Goal: Use online tool/utility

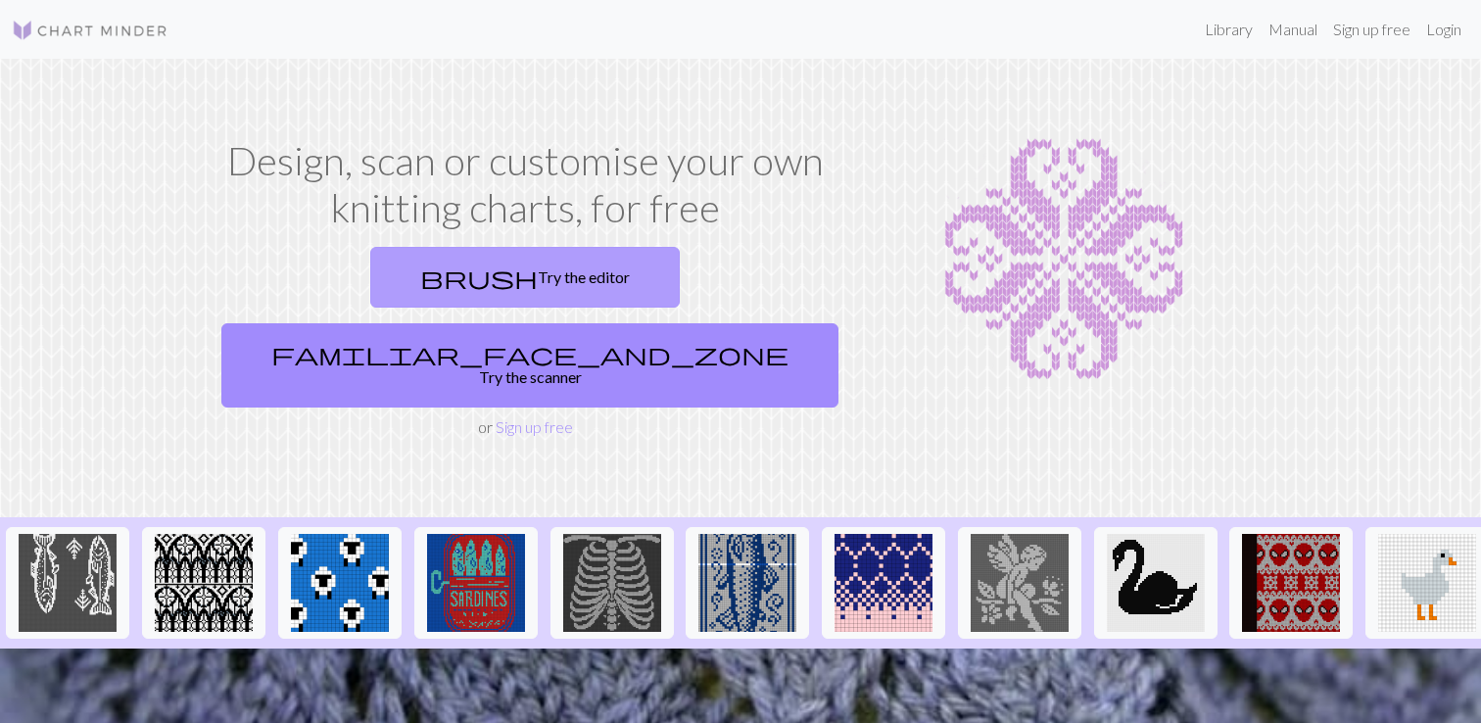
click at [419, 300] on link "brush Try the editor" at bounding box center [525, 277] width 310 height 61
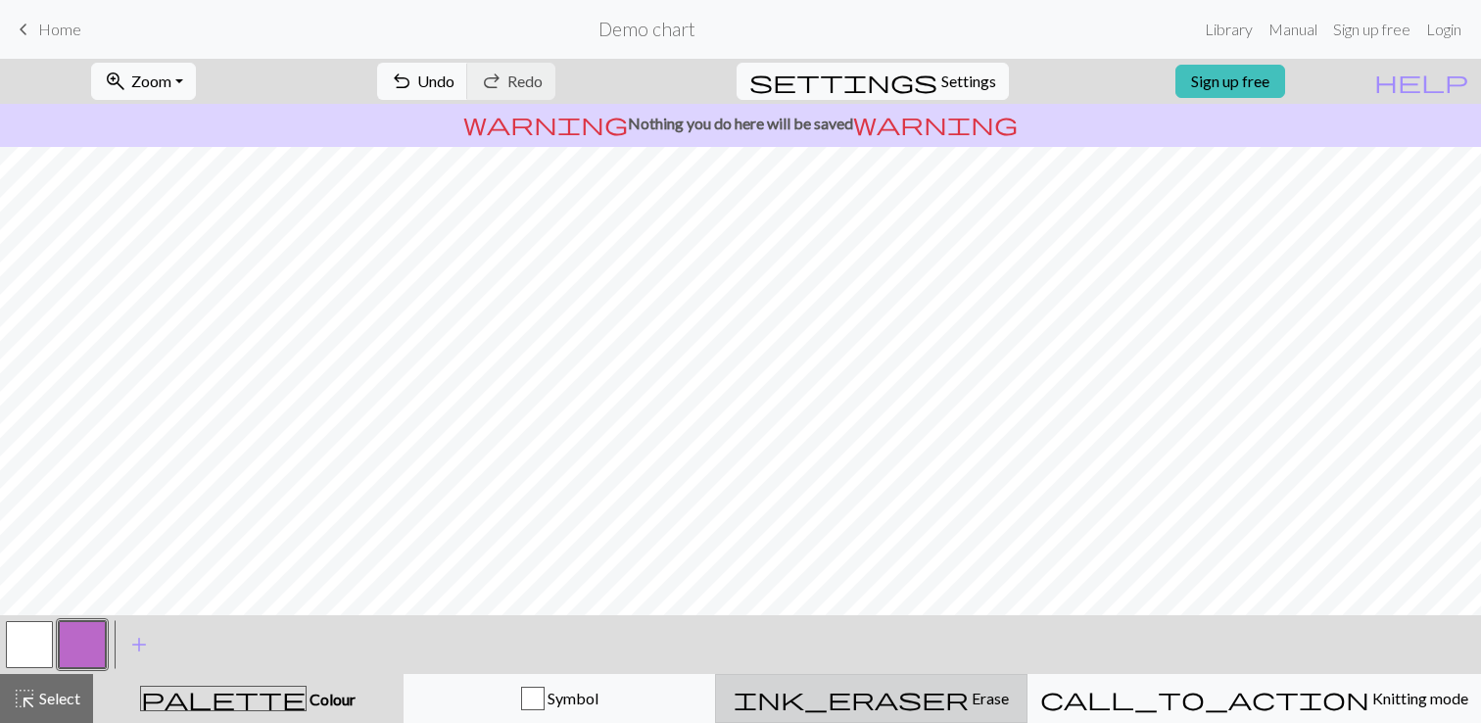
click at [933, 691] on span "ink_eraser" at bounding box center [851, 698] width 235 height 27
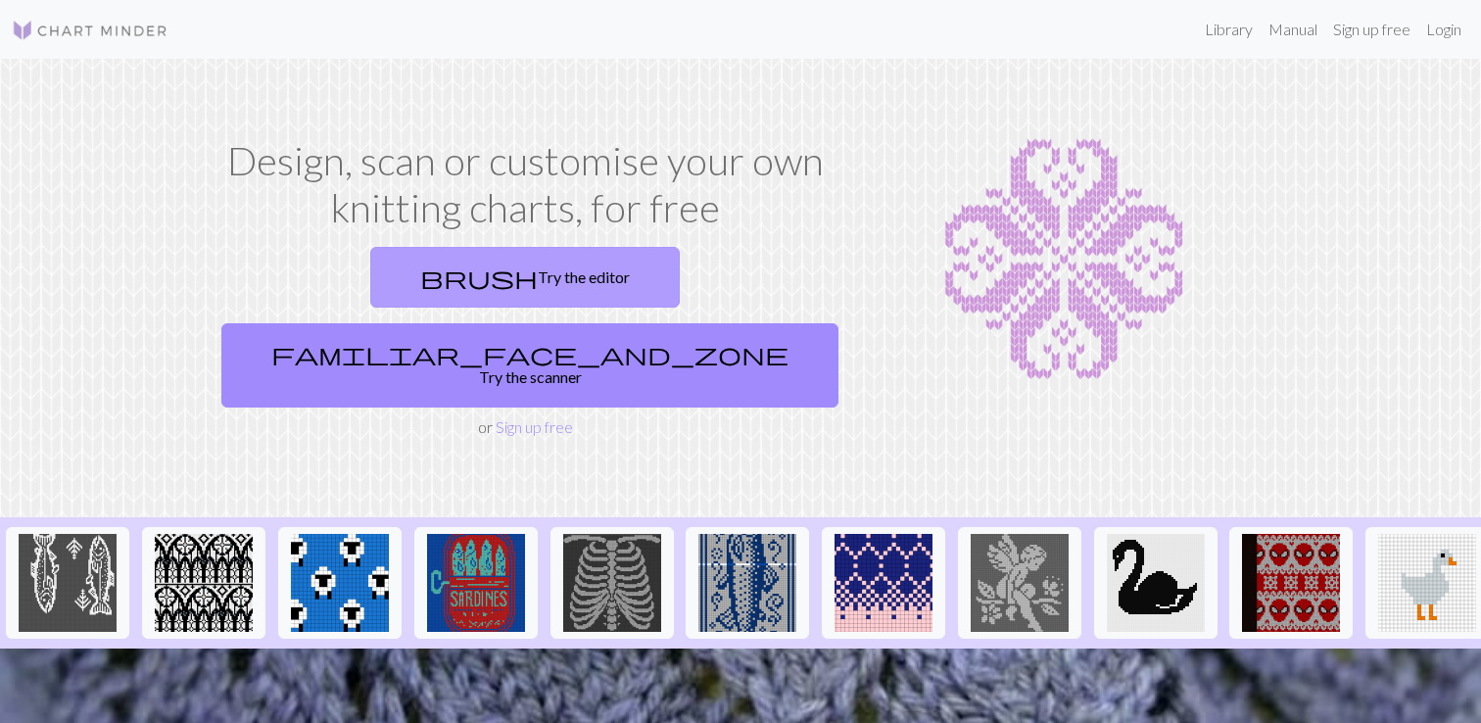
click at [370, 303] on link "brush Try the editor" at bounding box center [525, 277] width 310 height 61
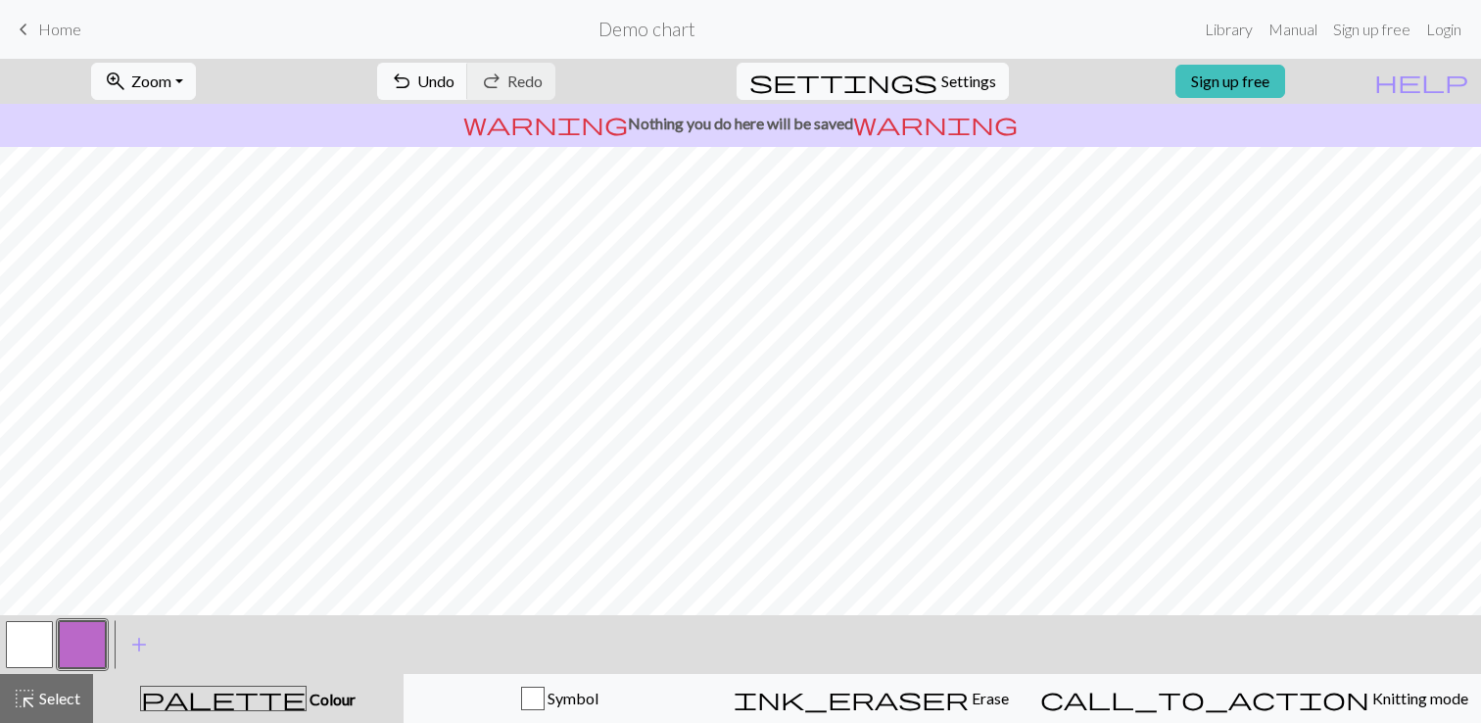
click at [88, 644] on button "button" at bounding box center [82, 644] width 47 height 47
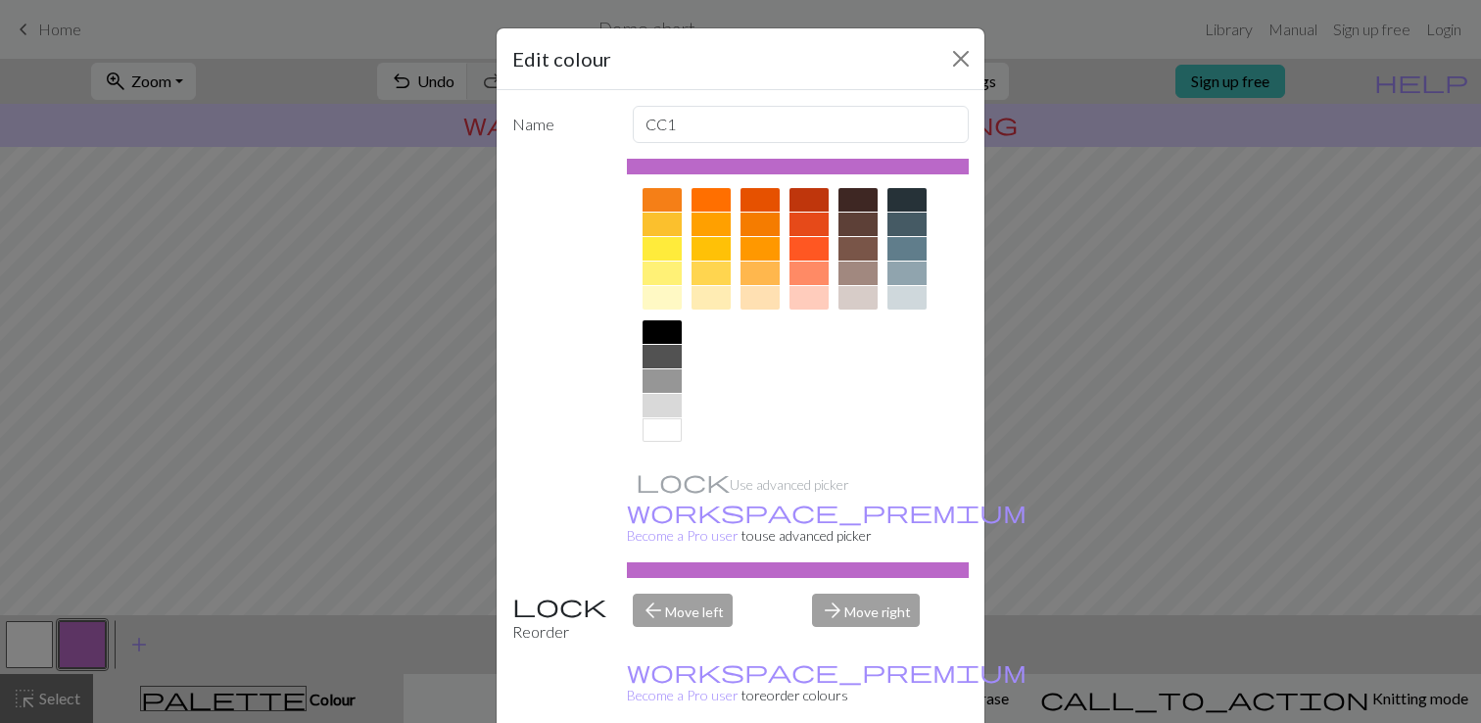
scroll to position [16, 0]
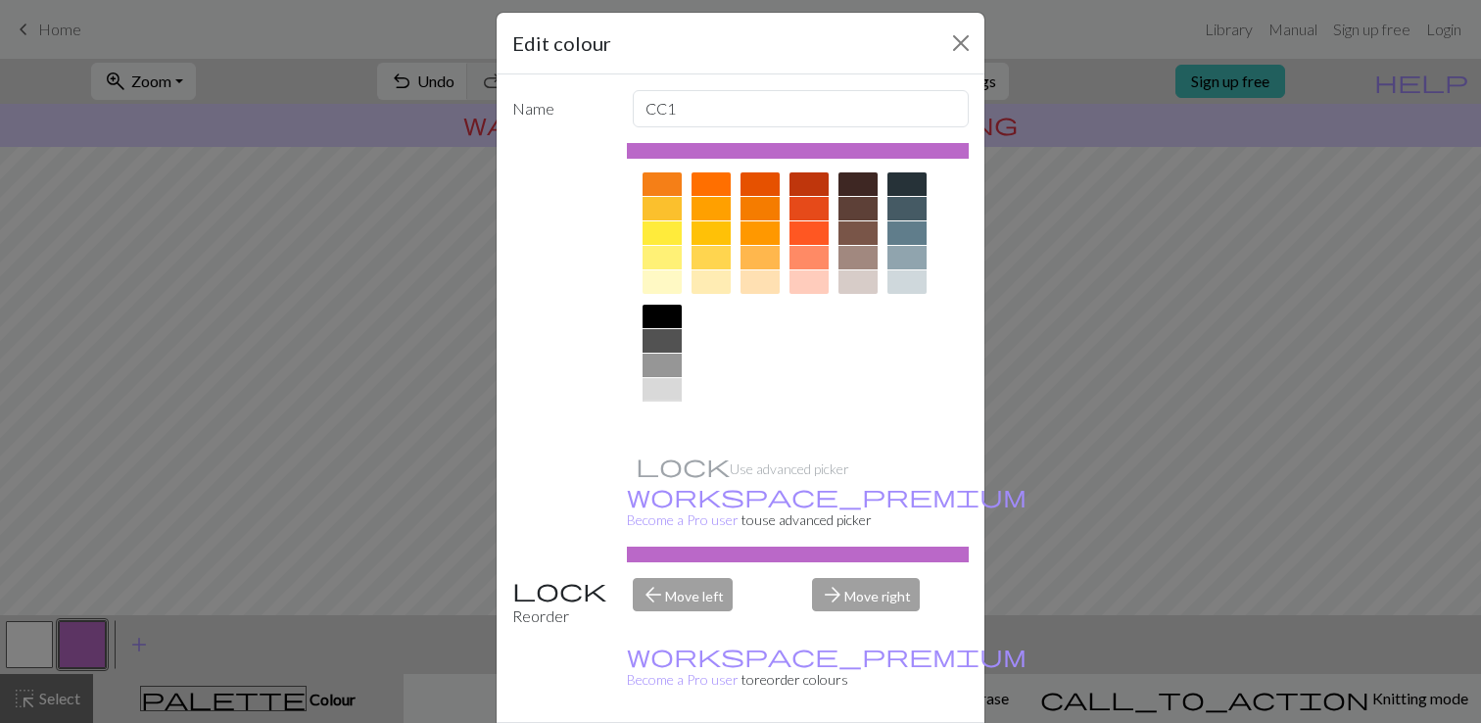
click at [676, 409] on div at bounding box center [662, 415] width 39 height 24
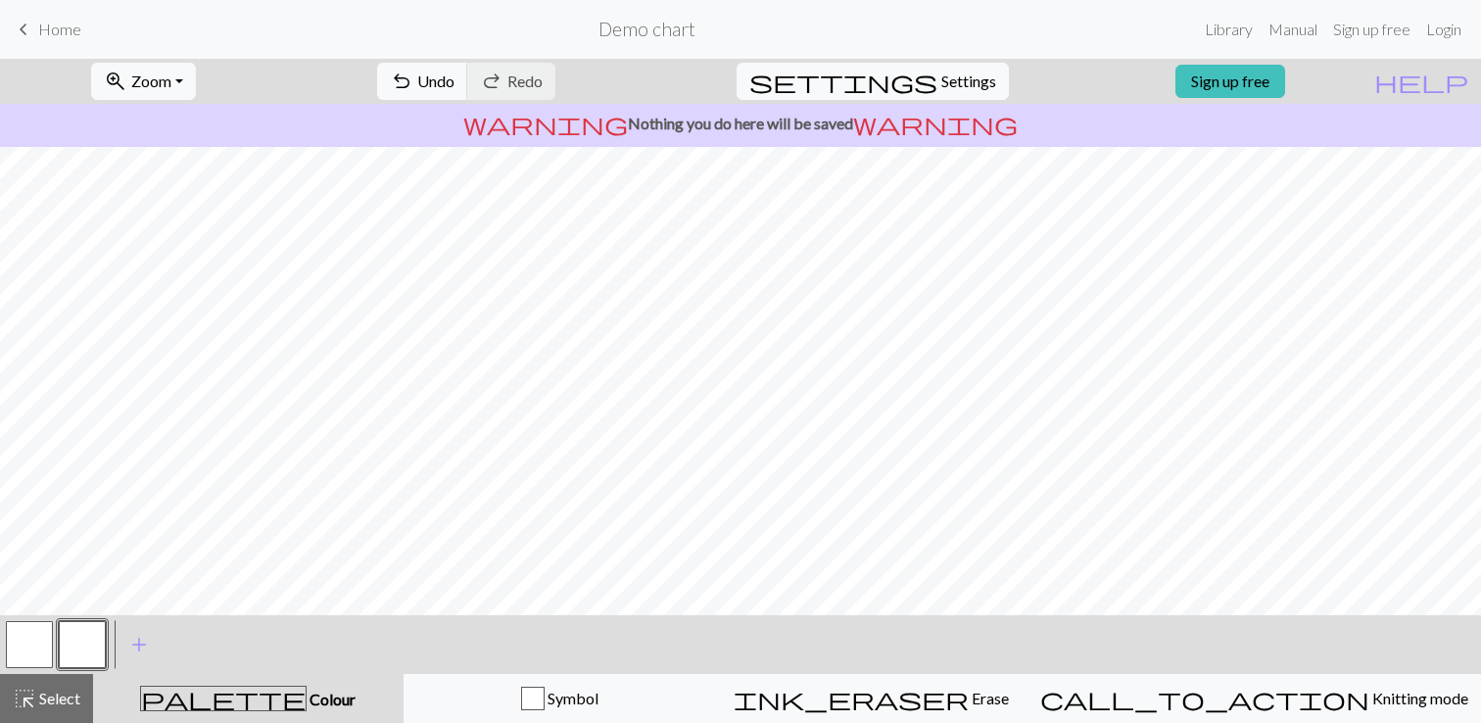
scroll to position [207, 0]
click at [72, 697] on span "Select" at bounding box center [58, 698] width 44 height 19
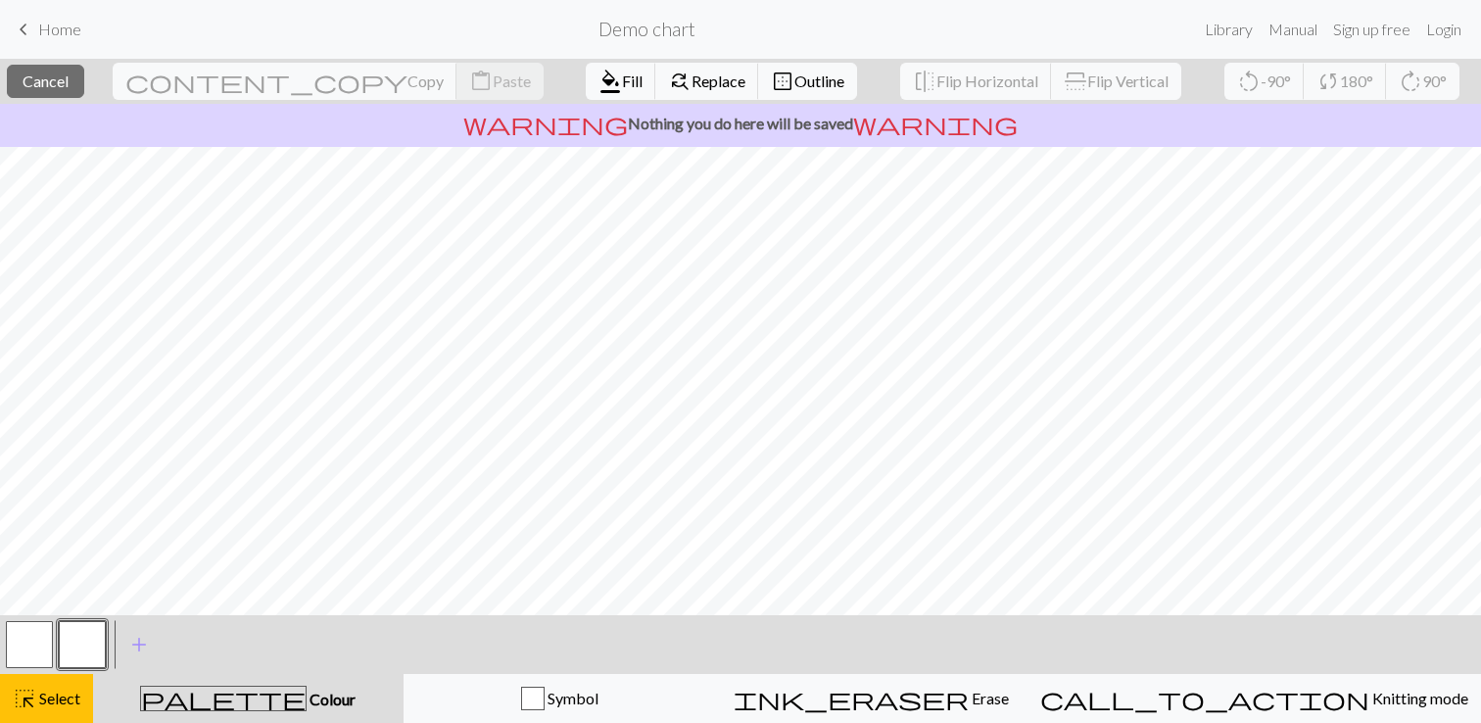
scroll to position [0, 0]
